Goal: Information Seeking & Learning: Learn about a topic

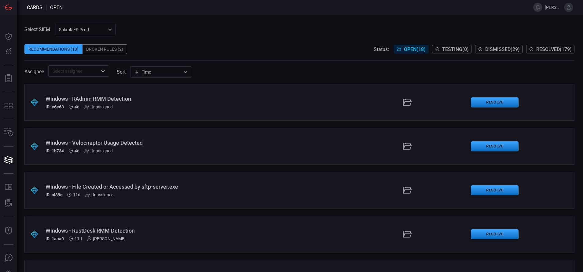
click at [163, 93] on div ".suggested_cards_icon{fill:url(#suggested_cards_icon);} Windows - RAdmin RMM De…" at bounding box center [299, 102] width 550 height 37
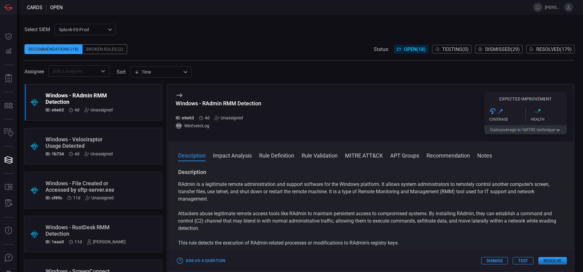
scroll to position [15, 0]
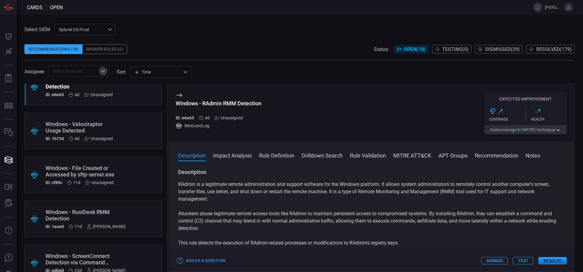
click at [104, 70] on icon "Open" at bounding box center [102, 70] width 7 height 7
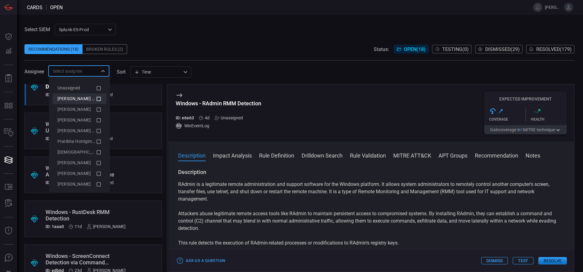
click at [96, 97] on icon at bounding box center [98, 98] width 5 height 7
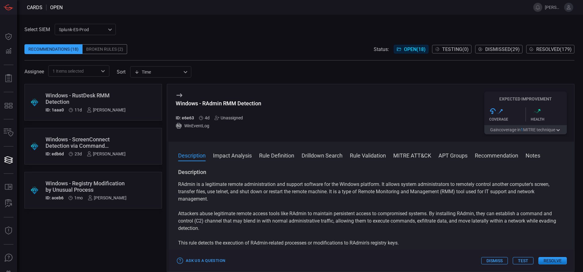
click at [228, 34] on div "Select SIEM Splunk-ES-Prod 0faf634c-0f6c-403d-9a98-5f25c84e76aa ​ Recommendatio…" at bounding box center [299, 50] width 550 height 53
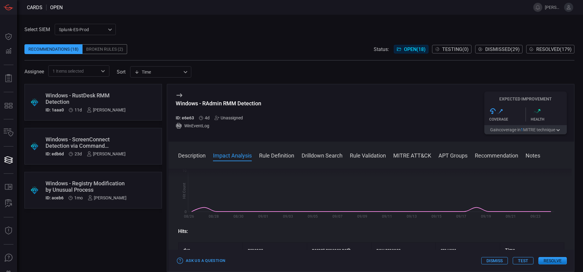
scroll to position [132, 0]
click at [282, 153] on button "Rule Definition" at bounding box center [276, 154] width 35 height 7
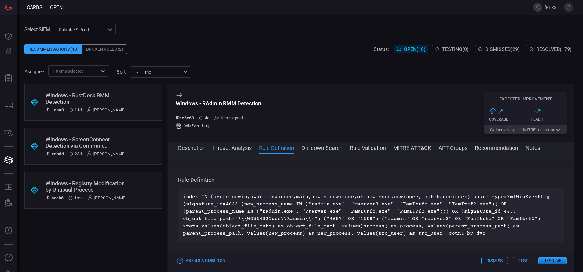
scroll to position [329, 0]
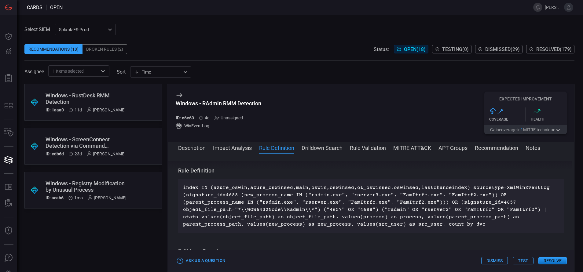
click at [282, 153] on span at bounding box center [371, 156] width 406 height 10
click at [243, 115] on div "Windows - RAdmin RMM Detection ID: e6e63 4d Unassigned" at bounding box center [219, 110] width 86 height 20
